Goal: Navigation & Orientation: Find specific page/section

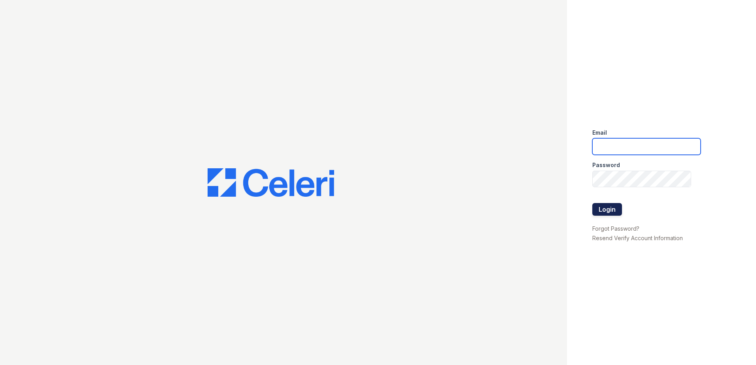
type input "[EMAIL_ADDRESS][DOMAIN_NAME]"
click at [608, 210] on button "Login" at bounding box center [608, 209] width 30 height 13
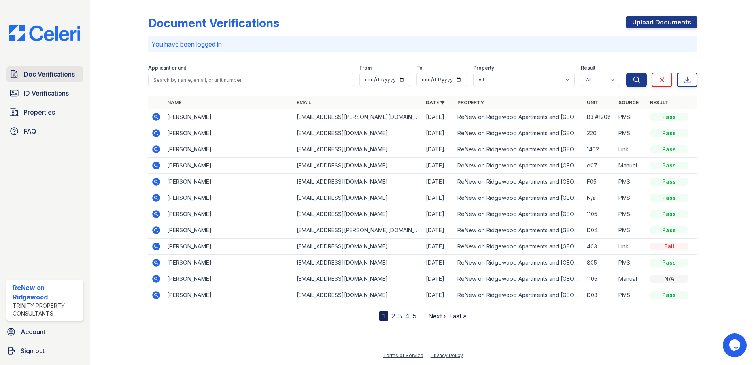
click at [37, 78] on span "Doc Verifications" at bounding box center [49, 74] width 51 height 9
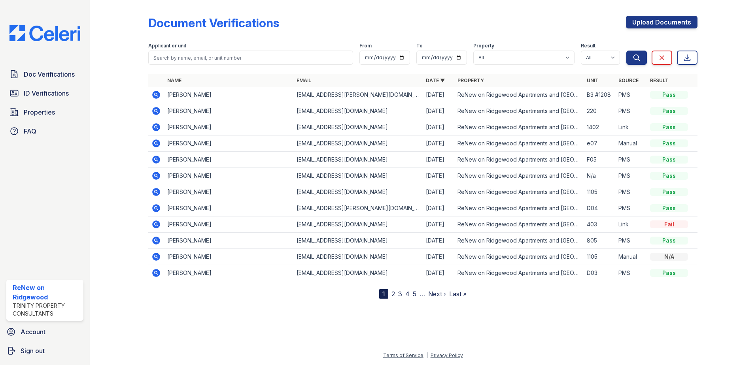
click at [393, 293] on link "2" at bounding box center [394, 294] width 4 height 8
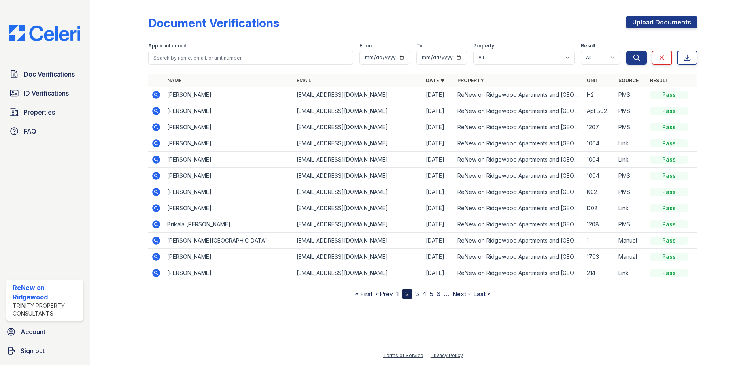
click at [399, 294] on link "1" at bounding box center [397, 294] width 3 height 8
